Goal: Task Accomplishment & Management: Use online tool/utility

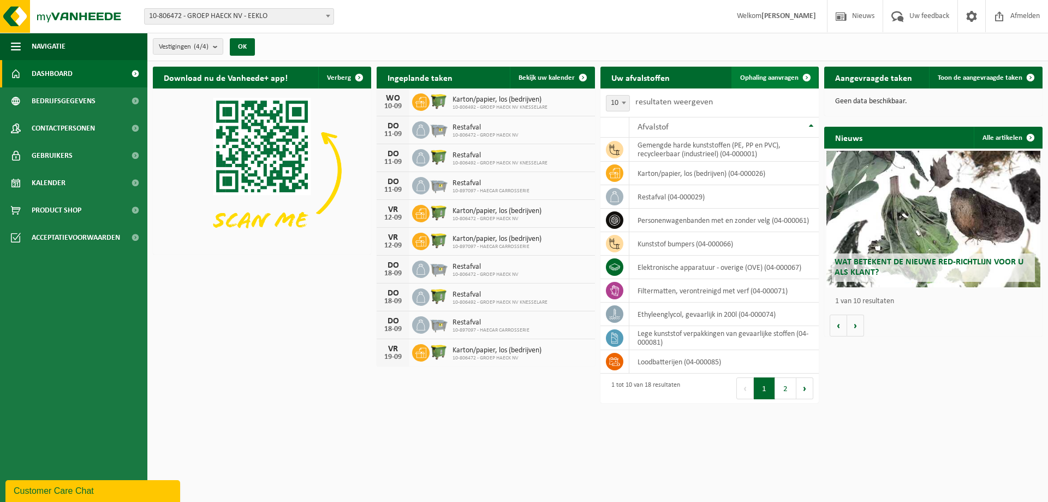
click at [807, 76] on span at bounding box center [807, 78] width 22 height 22
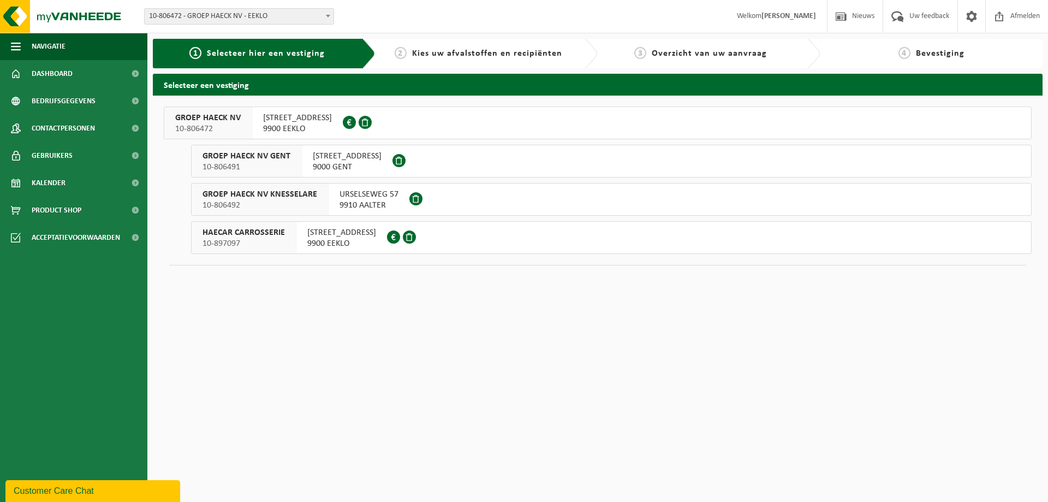
click at [248, 121] on div "GROEP HAECK NV 10-806472" at bounding box center [208, 123] width 88 height 32
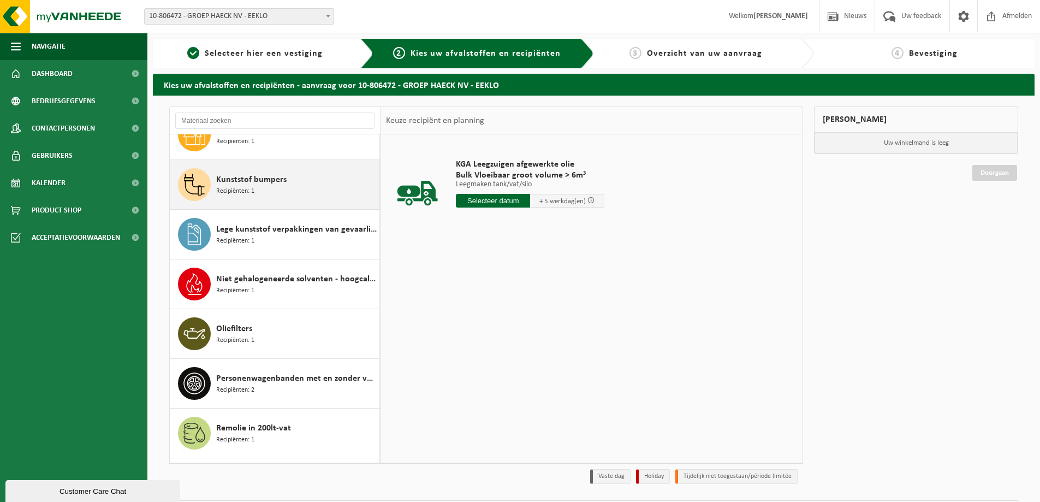
scroll to position [273, 0]
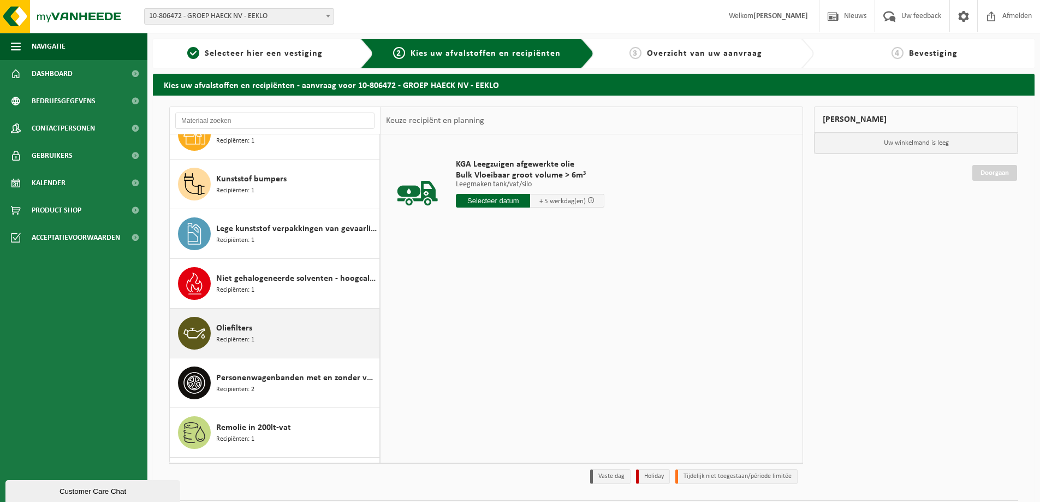
click at [238, 331] on span "Oliefilters" at bounding box center [234, 327] width 36 height 13
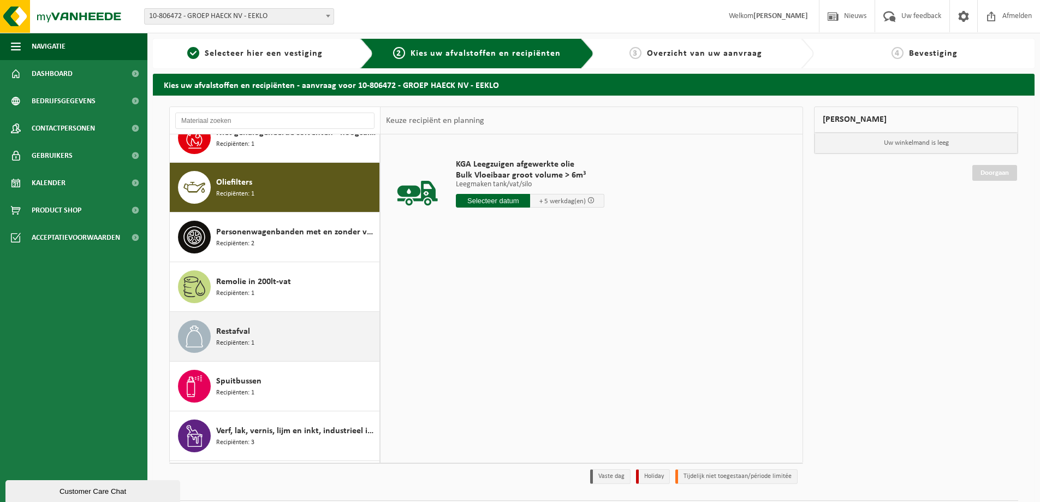
scroll to position [447, 0]
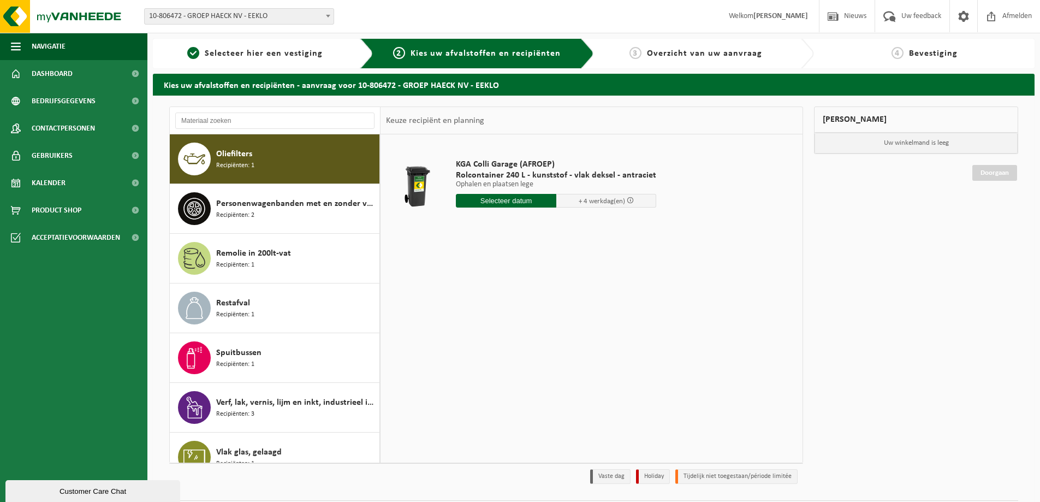
click at [502, 202] on input "text" at bounding box center [506, 201] width 100 height 14
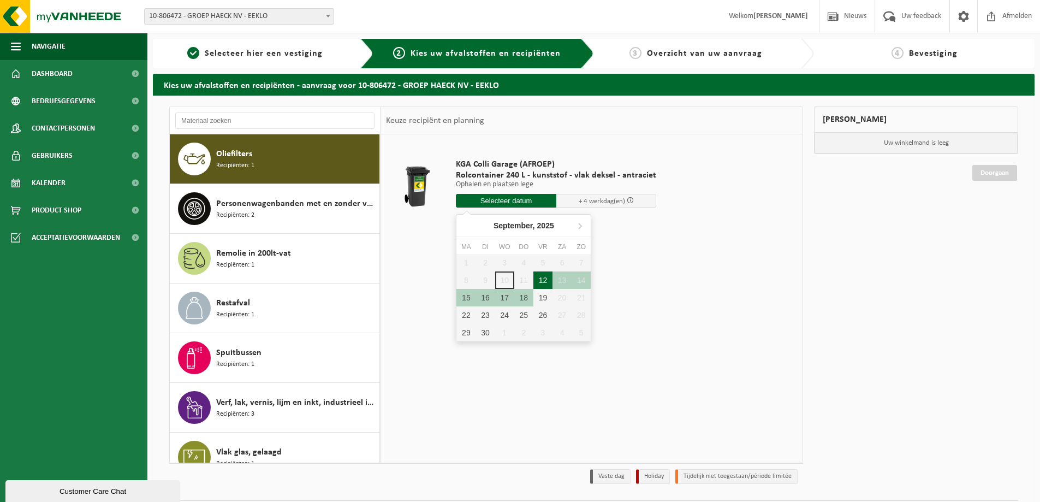
click at [544, 285] on div "12" at bounding box center [542, 279] width 19 height 17
type input "Van 2025-09-12"
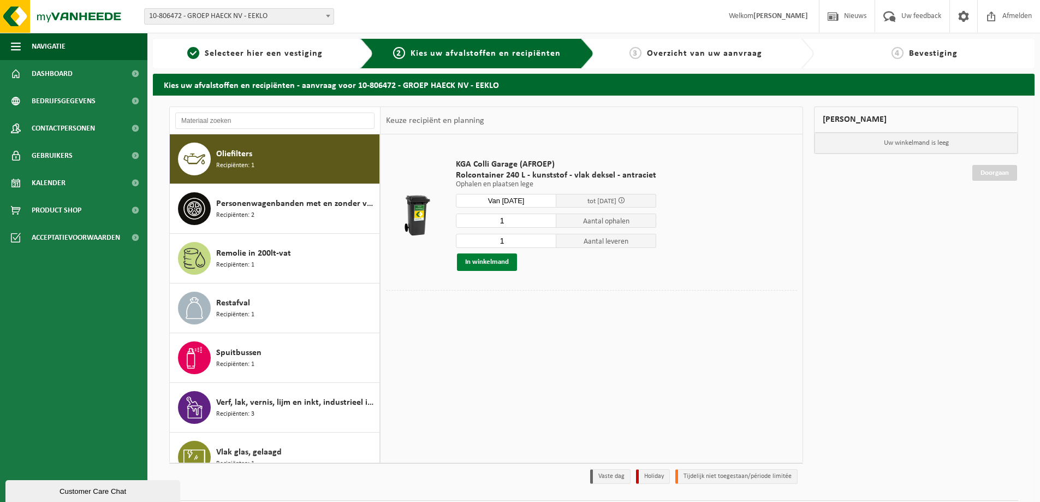
click at [488, 260] on button "In winkelmand" at bounding box center [487, 261] width 60 height 17
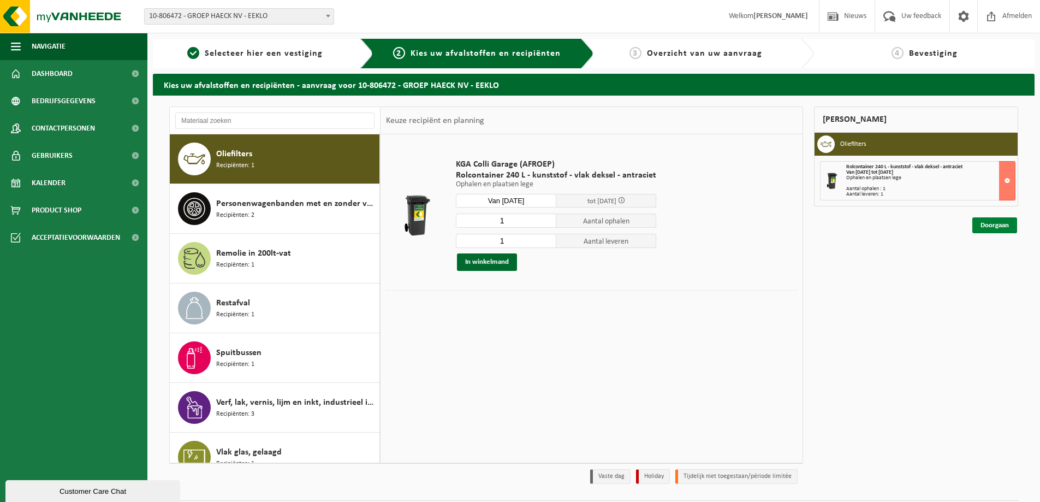
click at [997, 224] on link "Doorgaan" at bounding box center [994, 225] width 45 height 16
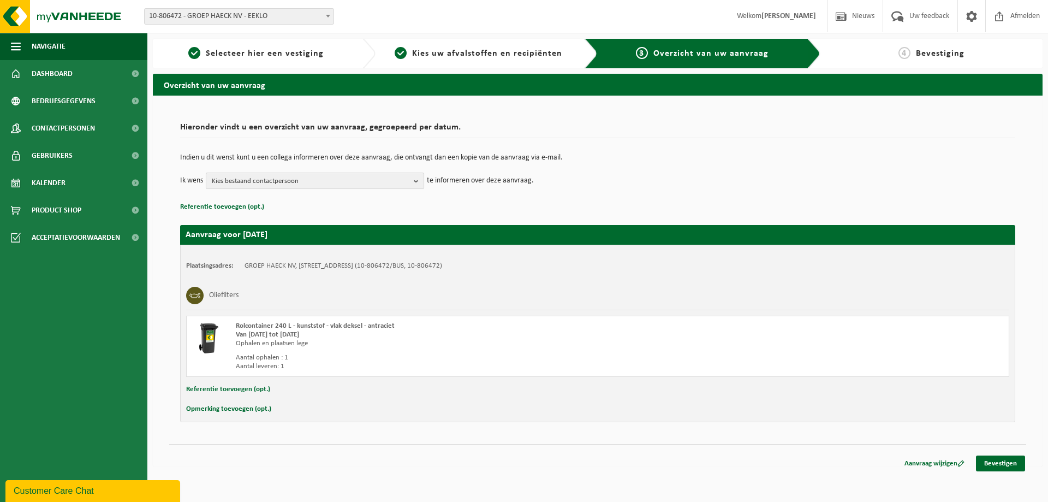
click at [417, 185] on b "button" at bounding box center [419, 180] width 10 height 15
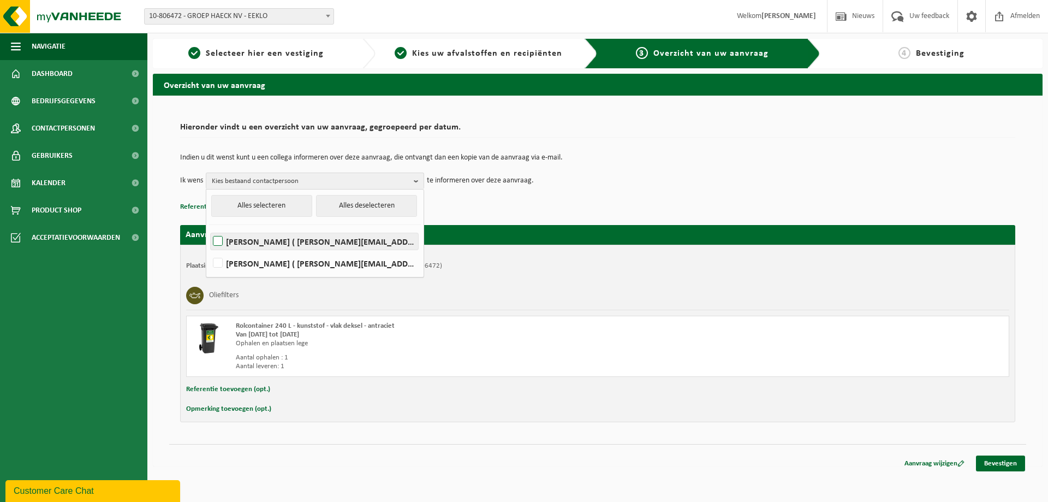
click at [220, 240] on label "Jasper Vermeire ( jasper@groephaeck.be )" at bounding box center [314, 241] width 207 height 16
click at [209, 228] on input "Jasper Vermeire ( jasper@groephaeck.be )" at bounding box center [208, 227] width 1 height 1
checkbox input "true"
click at [1009, 461] on link "Bevestigen" at bounding box center [1000, 463] width 49 height 16
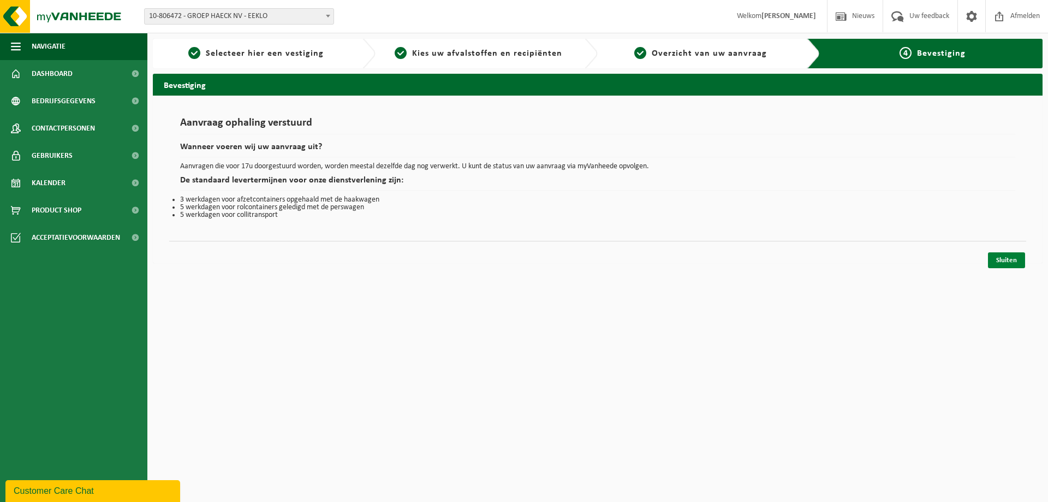
click at [1009, 264] on link "Sluiten" at bounding box center [1006, 260] width 37 height 16
